Goal: Information Seeking & Learning: Learn about a topic

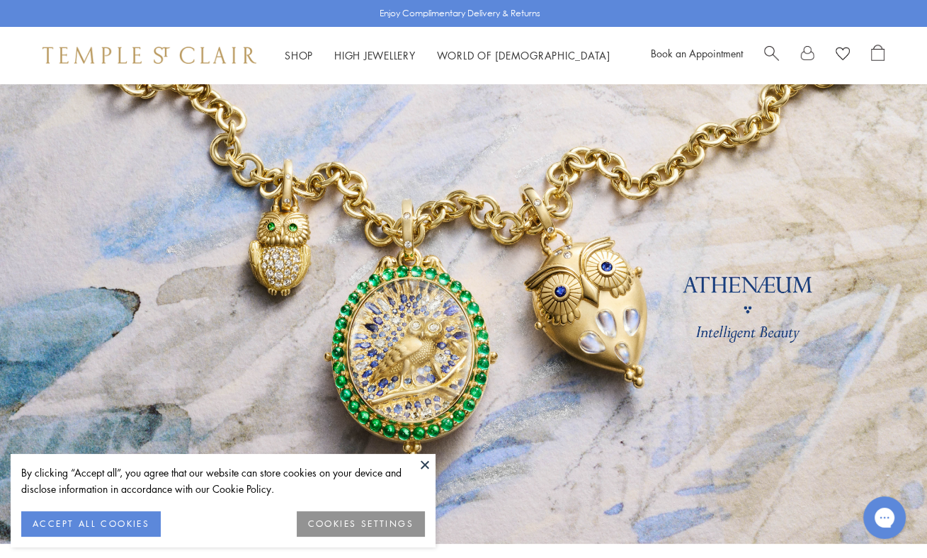
click at [429, 468] on button at bounding box center [424, 464] width 21 height 21
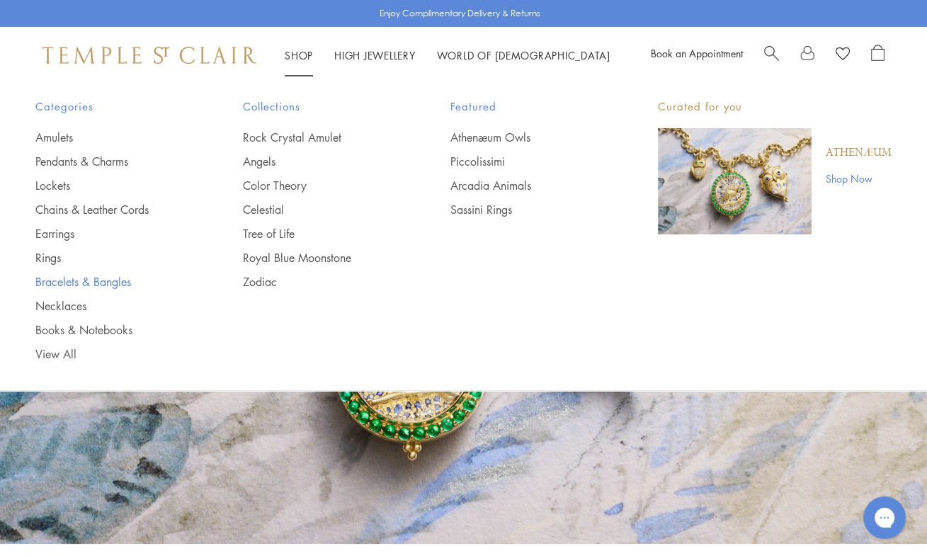
click at [52, 275] on link "Bracelets & Bangles" at bounding box center [110, 282] width 151 height 16
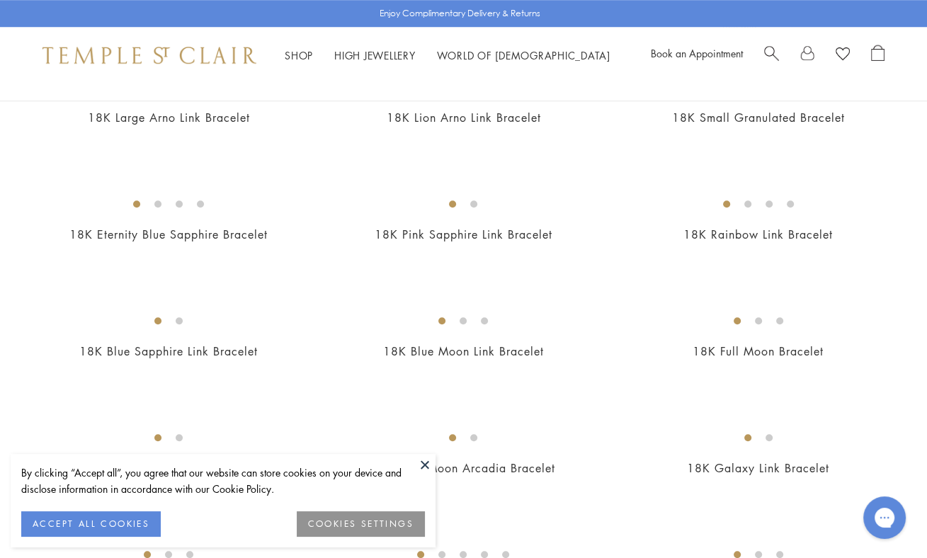
scroll to position [891, 0]
click at [0, 0] on img at bounding box center [0, 0] width 0 height 0
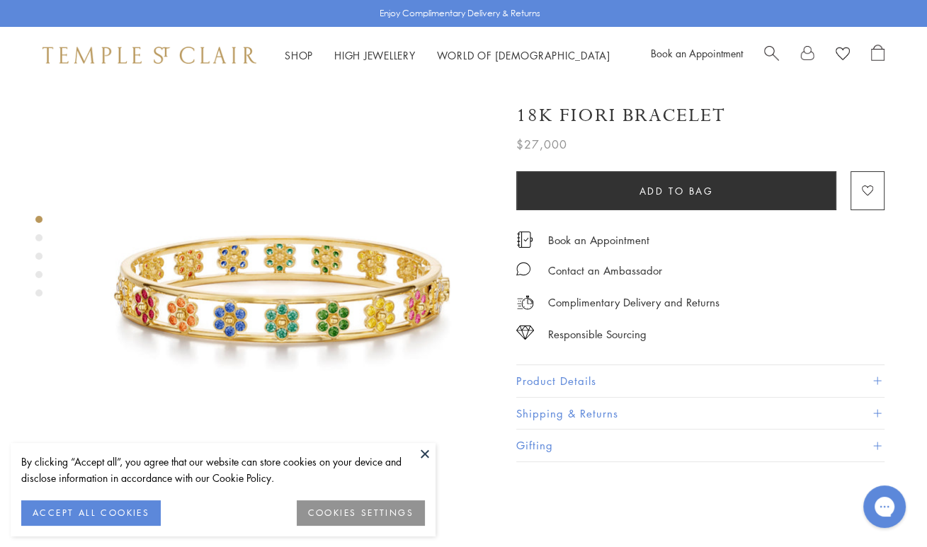
click at [564, 377] on button "Product Details" at bounding box center [700, 381] width 368 height 32
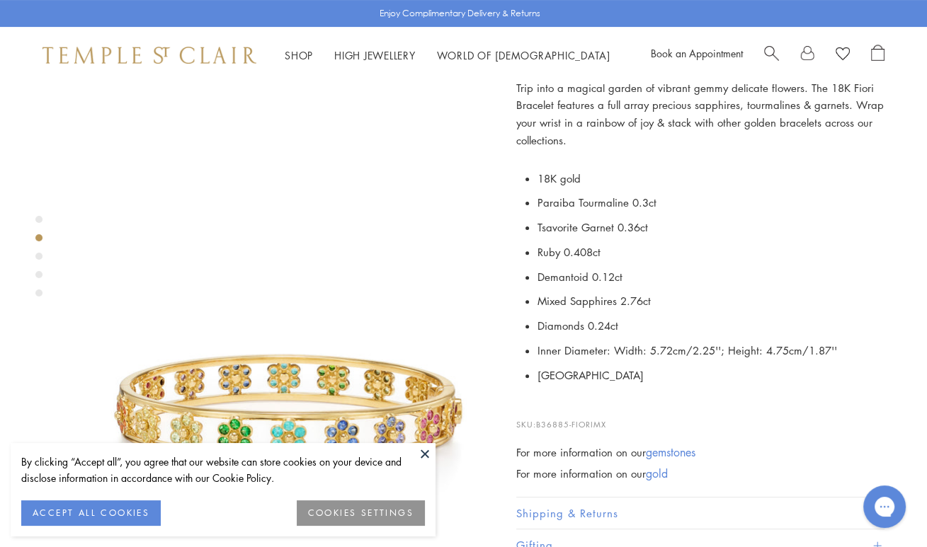
scroll to position [334, 0]
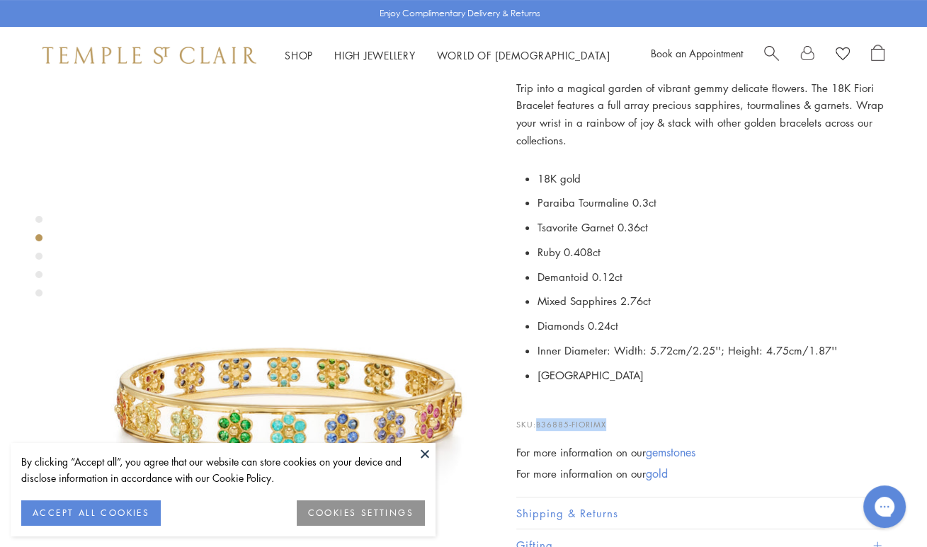
drag, startPoint x: 538, startPoint y: 422, endPoint x: 606, endPoint y: 416, distance: 69.0
click at [606, 416] on p "SKU: B36885-FIORIMX" at bounding box center [700, 417] width 368 height 27
copy span "B36885-FIORIMX"
click at [924, 40] on div "Shop Shop Categories Amulets Pendants & Charms Lockets Chains & Leather Cords E…" at bounding box center [463, 55] width 927 height 57
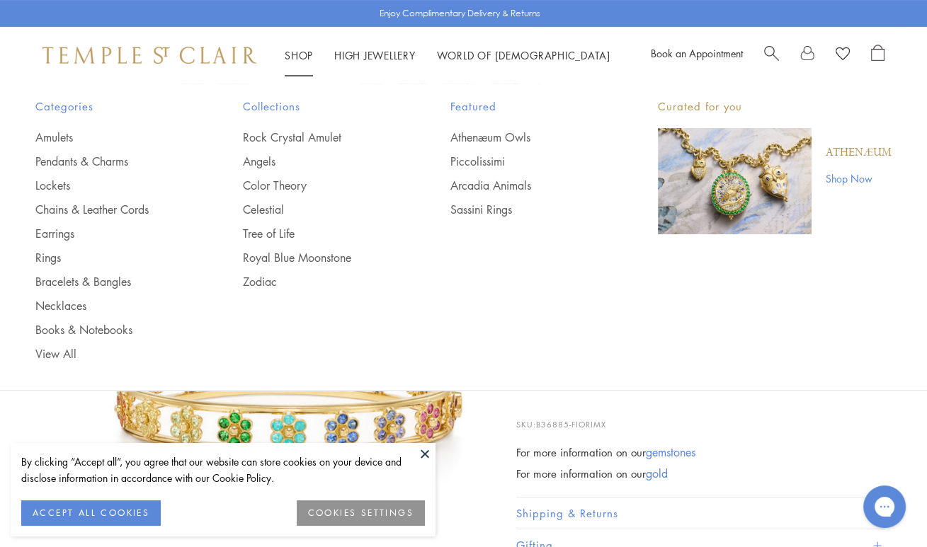
click at [301, 55] on link "Shop Shop" at bounding box center [299, 55] width 28 height 14
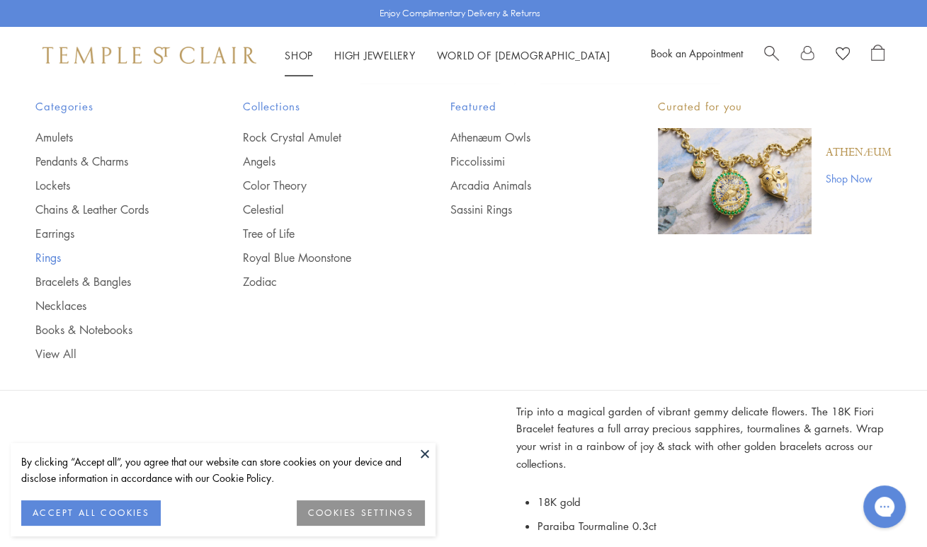
click at [48, 259] on link "Rings" at bounding box center [110, 258] width 151 height 16
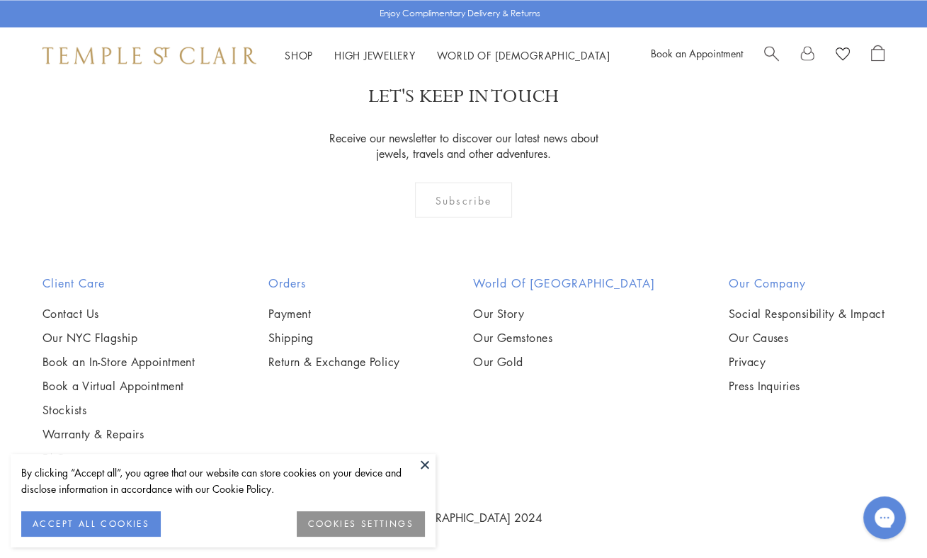
scroll to position [5785, 0]
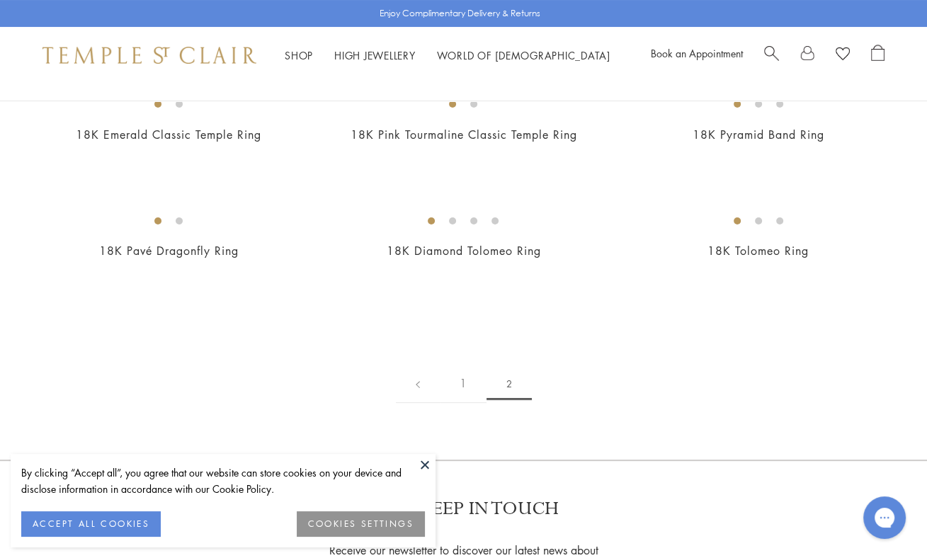
scroll to position [173, 0]
click at [0, 0] on img at bounding box center [0, 0] width 0 height 0
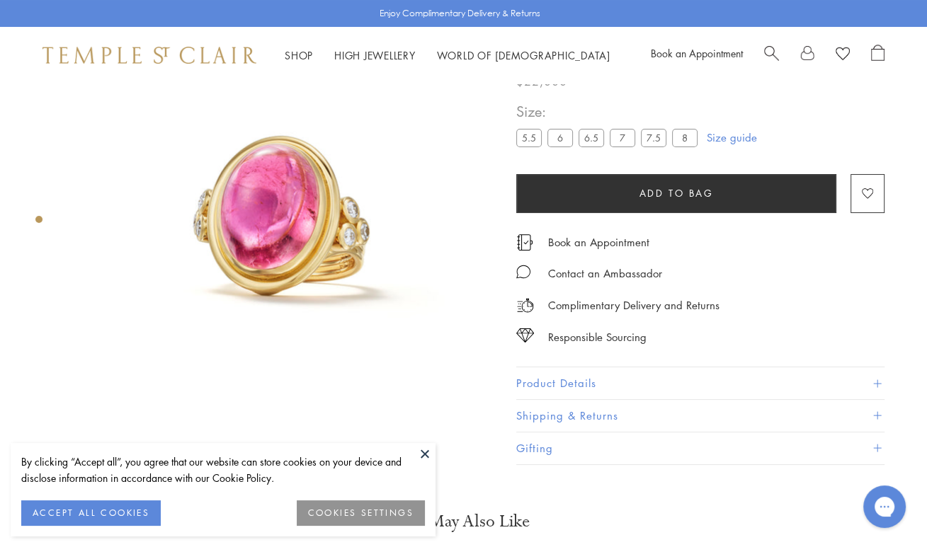
scroll to position [84, 0]
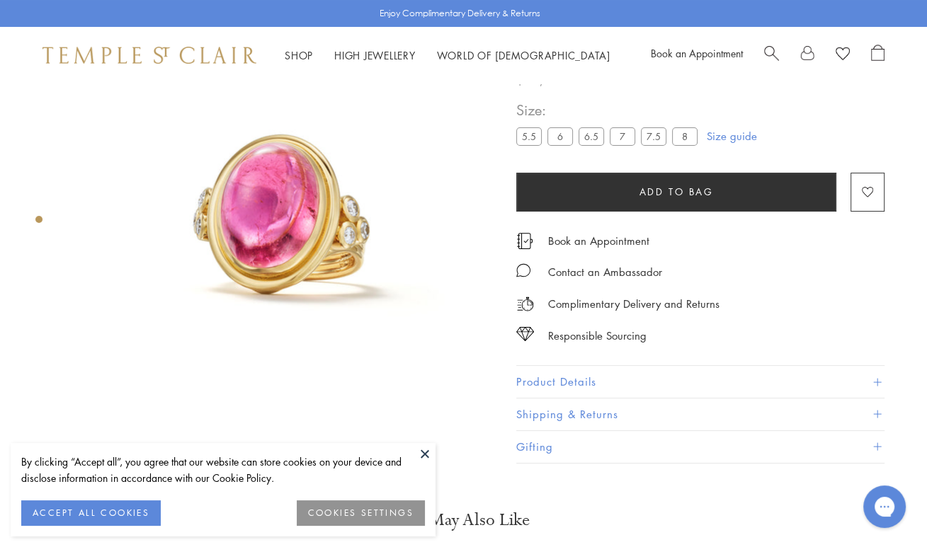
click at [539, 375] on button "Product Details" at bounding box center [700, 382] width 368 height 32
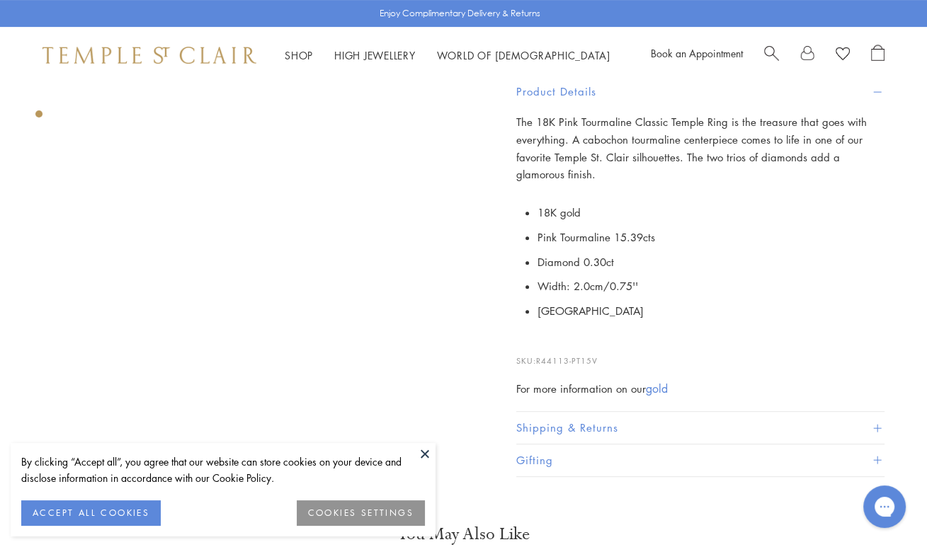
scroll to position [377, 0]
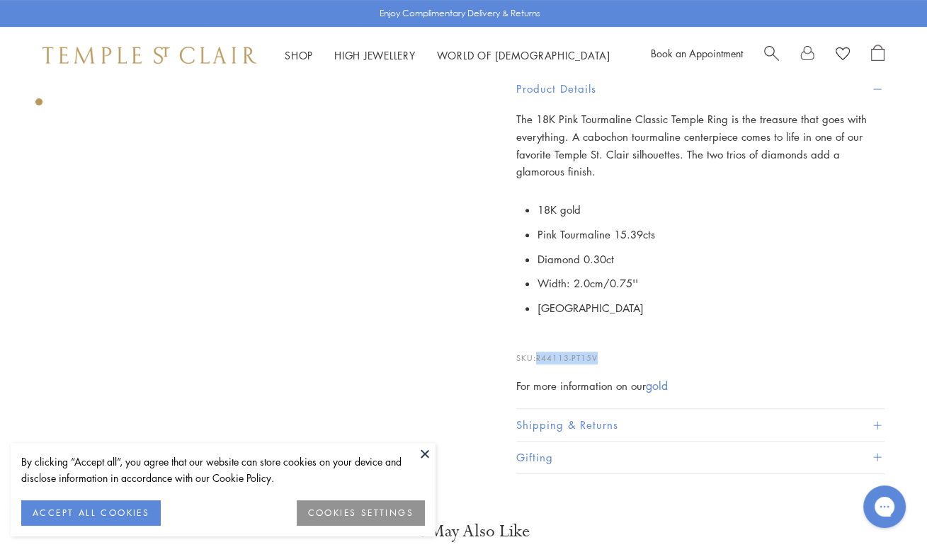
drag, startPoint x: 540, startPoint y: 353, endPoint x: 601, endPoint y: 346, distance: 60.6
click at [601, 346] on p "SKU: R44113-PT15V" at bounding box center [700, 351] width 368 height 27
copy span "R44113-PT15V"
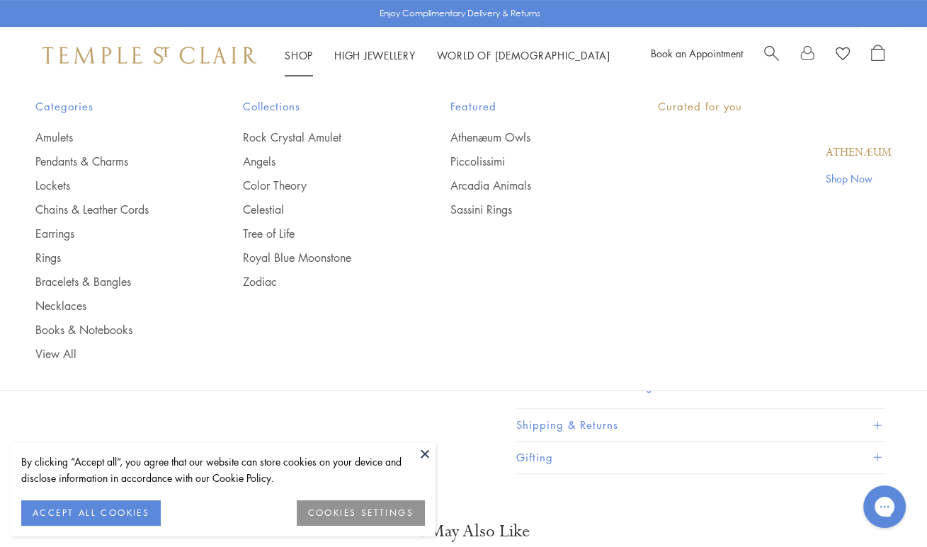
click at [300, 52] on link "Shop Shop" at bounding box center [299, 55] width 28 height 14
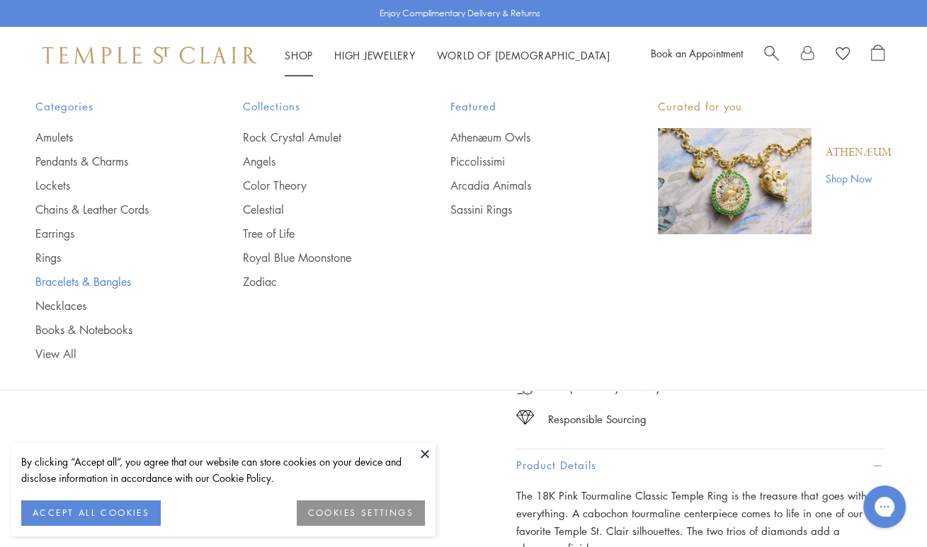
click at [67, 280] on link "Bracelets & Bangles" at bounding box center [110, 282] width 151 height 16
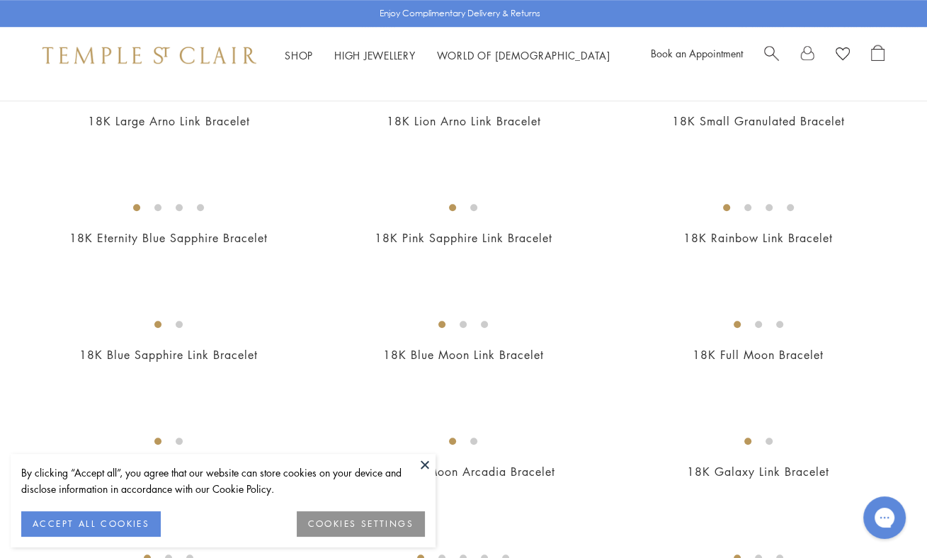
scroll to position [890, 0]
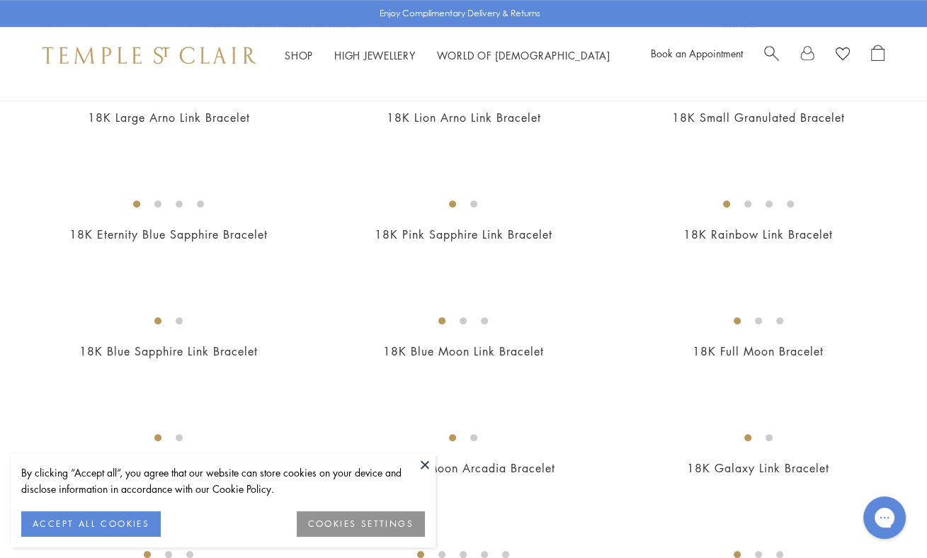
click at [0, 0] on img at bounding box center [0, 0] width 0 height 0
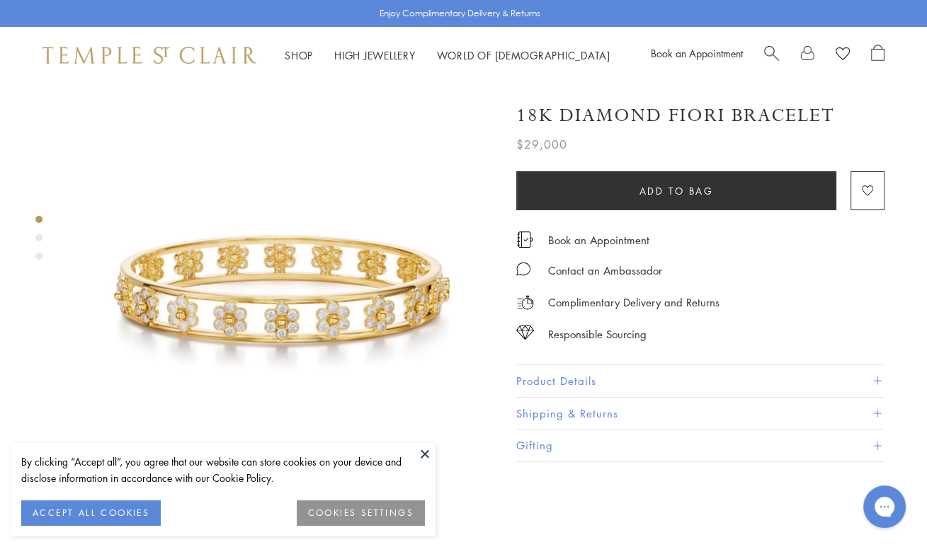
click at [538, 375] on button "Product Details" at bounding box center [700, 381] width 368 height 32
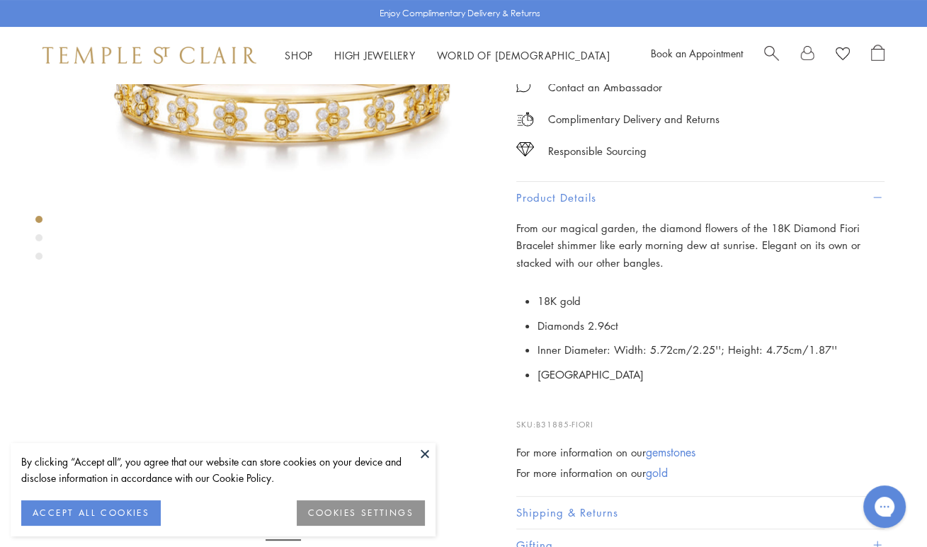
scroll to position [201, 0]
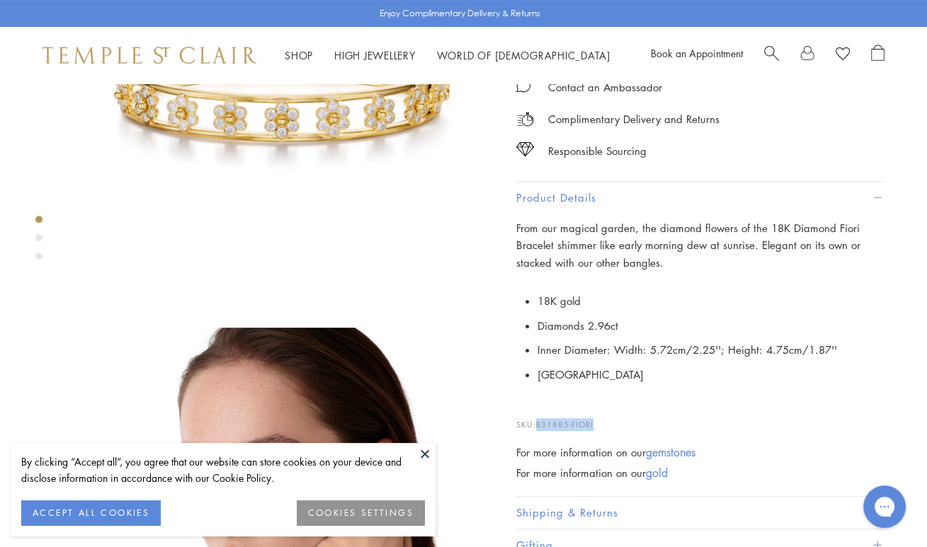
drag, startPoint x: 538, startPoint y: 422, endPoint x: 614, endPoint y: 413, distance: 76.3
click at [614, 413] on p "SKU: B31885-FIORI" at bounding box center [700, 417] width 368 height 27
copy span "B31885-FIORI"
click at [614, 413] on p "SKU: B31885-FIORI" at bounding box center [700, 417] width 368 height 27
